Goal: Check status: Check status

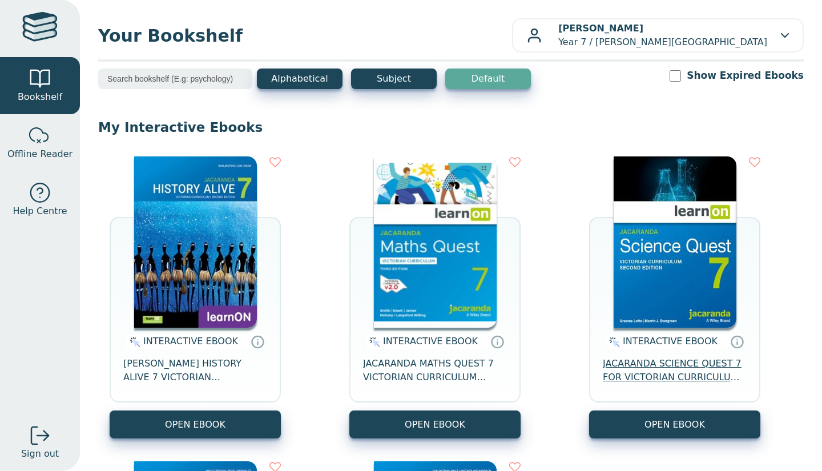
click at [690, 370] on span "JACARANDA SCIENCE QUEST 7 FOR VICTORIAN CURRICULUM LEARNON 2E EBOOK" at bounding box center [675, 370] width 144 height 27
